Goal: Task Accomplishment & Management: Manage account settings

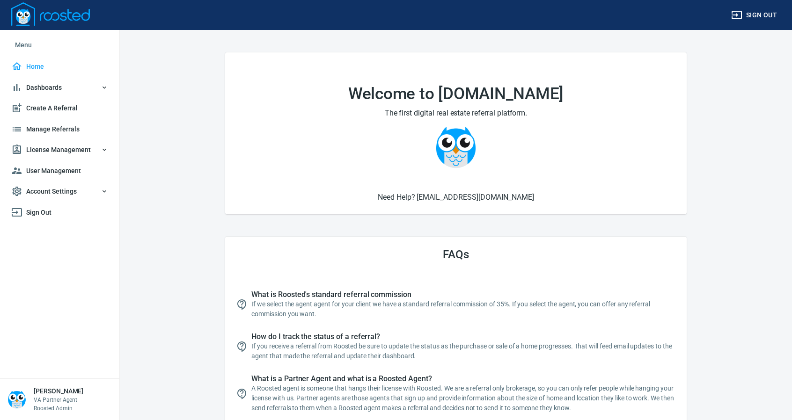
click at [42, 148] on span "License Management" at bounding box center [59, 150] width 97 height 12
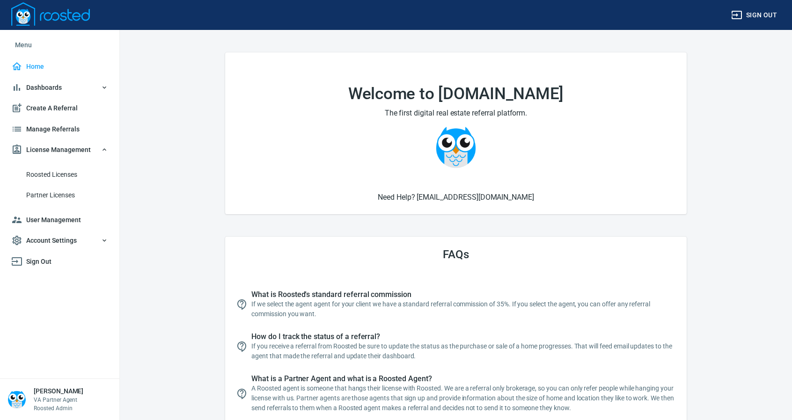
click at [46, 171] on span "Roosted Licenses" at bounding box center [67, 175] width 82 height 12
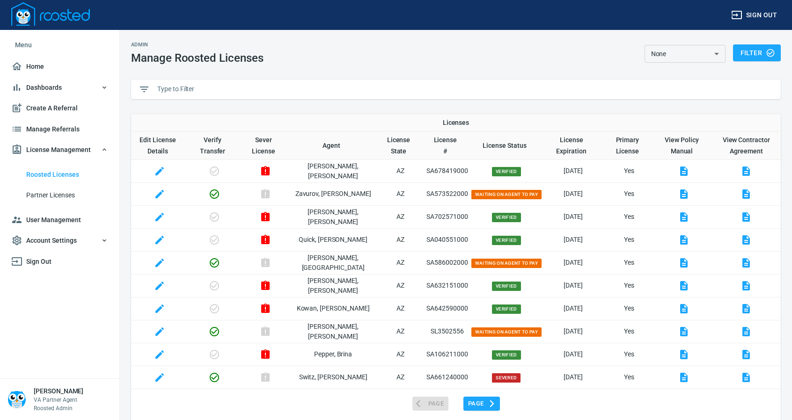
click at [202, 91] on input "text" at bounding box center [465, 89] width 616 height 14
paste input "SA100460000"
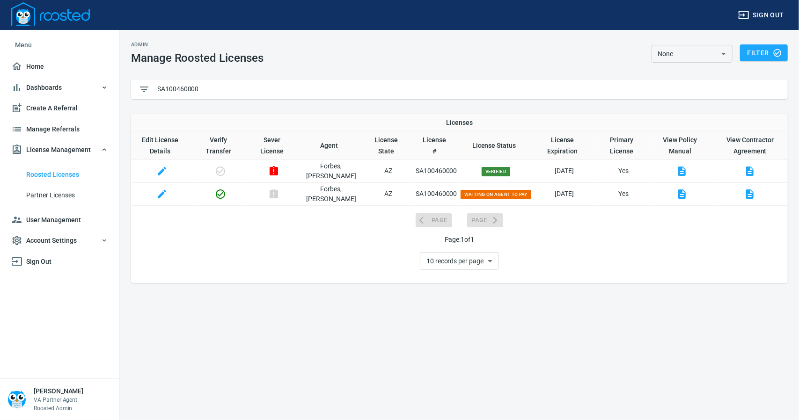
type input "SA100460000"
click at [417, 338] on div "Admin Manage Roosted Licenses None Waiting On Payment Waiting On Policies Waiti…" at bounding box center [399, 210] width 799 height 420
click at [49, 220] on span "User Management" at bounding box center [59, 220] width 97 height 12
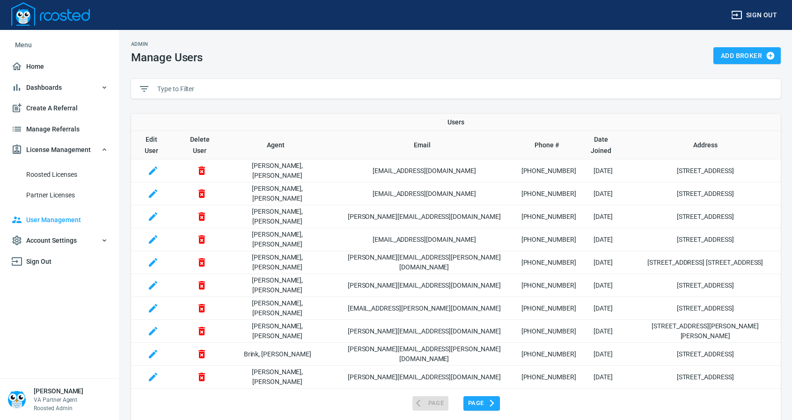
click at [201, 88] on input "text" at bounding box center [465, 89] width 616 height 14
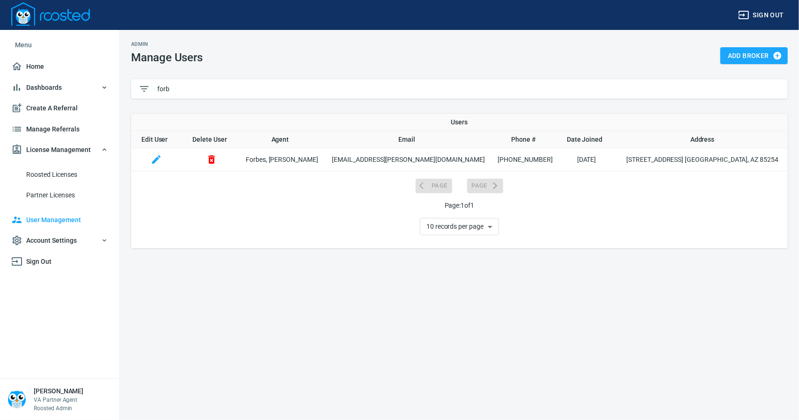
type input "forb"
click at [162, 162] on icon "button" at bounding box center [156, 159] width 11 height 11
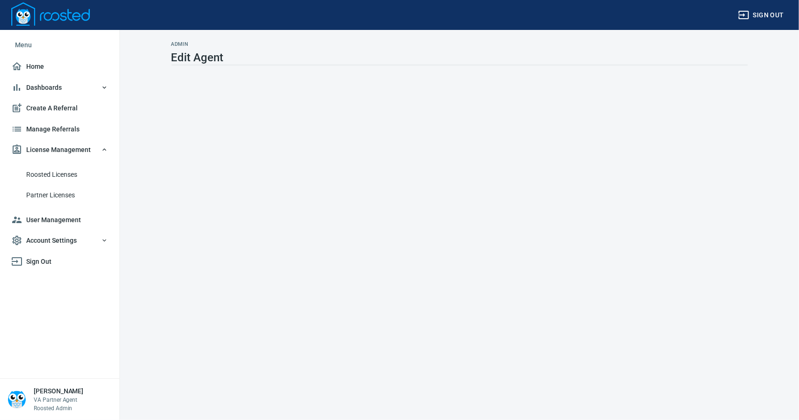
select select "AZ"
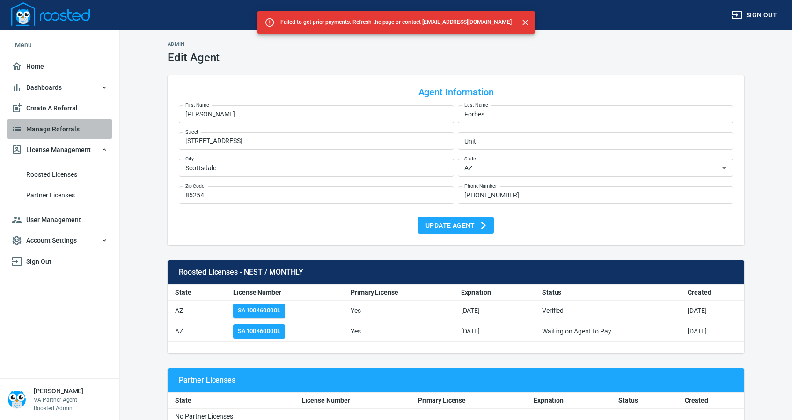
click at [58, 127] on span "Manage Referrals" at bounding box center [59, 130] width 97 height 12
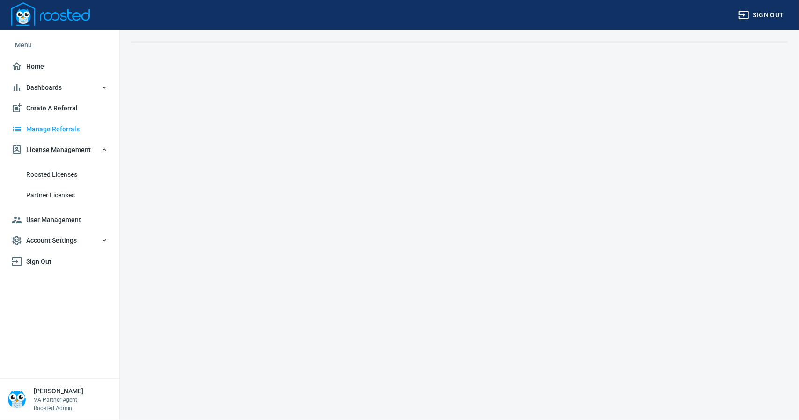
click at [52, 217] on span "User Management" at bounding box center [59, 220] width 97 height 12
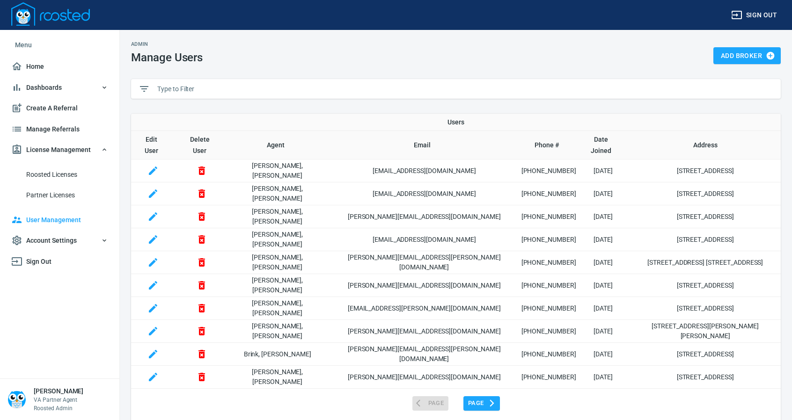
click at [205, 89] on input "text" at bounding box center [465, 89] width 616 height 14
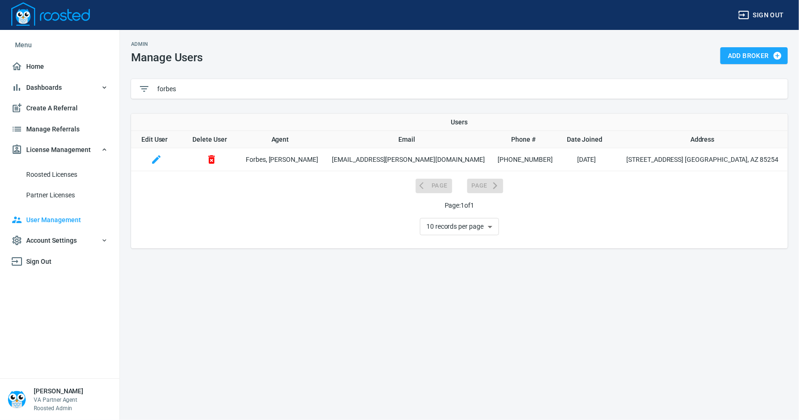
type input "forbes"
click at [161, 160] on icon "button" at bounding box center [156, 159] width 8 height 8
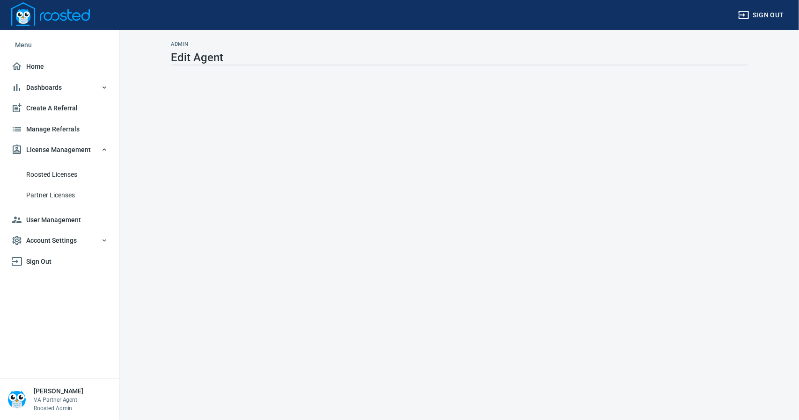
select select "AZ"
